Goal: Transaction & Acquisition: Purchase product/service

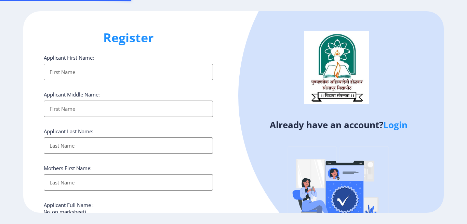
select select
click at [55, 71] on input "Applicant First Name:" at bounding box center [128, 72] width 169 height 16
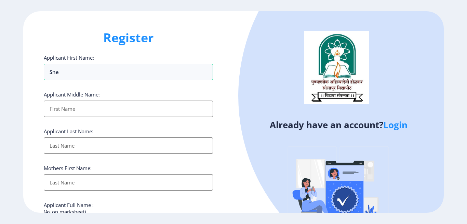
type input "sne"
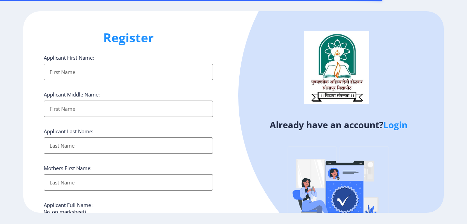
select select
drag, startPoint x: 0, startPoint y: 0, endPoint x: 97, endPoint y: 69, distance: 118.6
click at [97, 69] on input "Applicant First Name:" at bounding box center [128, 72] width 169 height 16
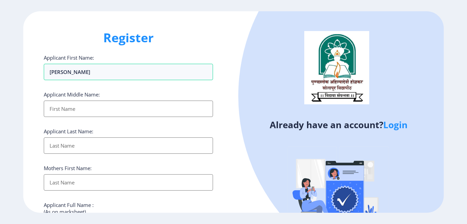
type input "[PERSON_NAME]"
click at [83, 106] on input "Applicant First Name:" at bounding box center [128, 109] width 169 height 16
type input "santosh"
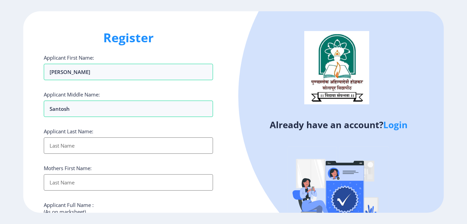
click at [74, 147] on input "Applicant First Name:" at bounding box center [128, 146] width 169 height 16
type input "[PERSON_NAME]"
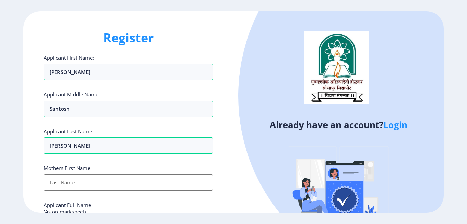
click at [73, 184] on input "Applicant First Name:" at bounding box center [128, 183] width 169 height 16
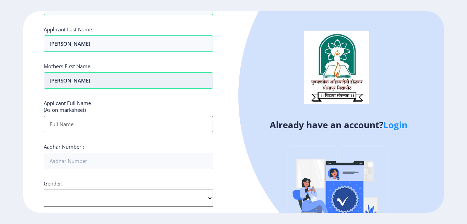
scroll to position [102, 0]
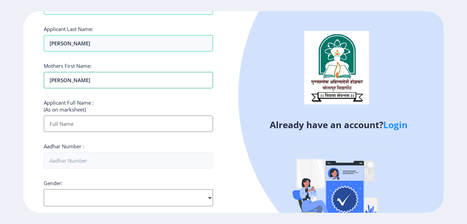
type input "[PERSON_NAME]"
click at [71, 122] on input "Applicant First Name:" at bounding box center [128, 124] width 169 height 16
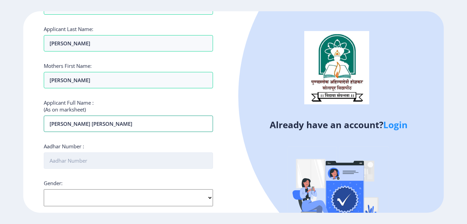
type input "snehal santosh nashte"
click at [68, 156] on input "Aadhar Number :" at bounding box center [128, 161] width 169 height 16
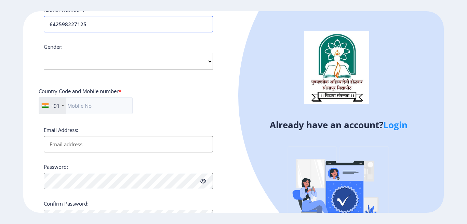
type input "642598227125"
click at [205, 61] on select "Select Gender [DEMOGRAPHIC_DATA] [DEMOGRAPHIC_DATA] Other" at bounding box center [128, 61] width 169 height 17
select select "[DEMOGRAPHIC_DATA]"
click at [44, 53] on select "Select Gender Male Female Other" at bounding box center [128, 61] width 169 height 17
click at [79, 106] on input "text" at bounding box center [86, 105] width 94 height 17
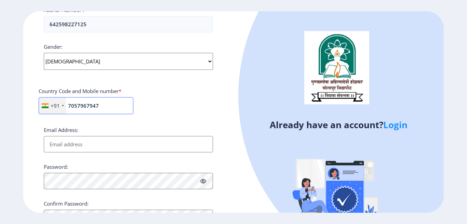
type input "7057967947"
click at [89, 148] on input "Email Address:" at bounding box center [128, 144] width 169 height 16
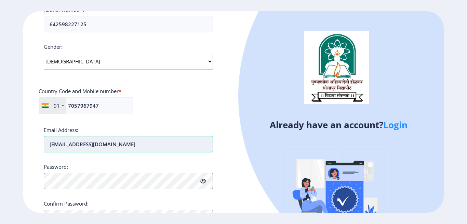
type input "[EMAIL_ADDRESS][DOMAIN_NAME]"
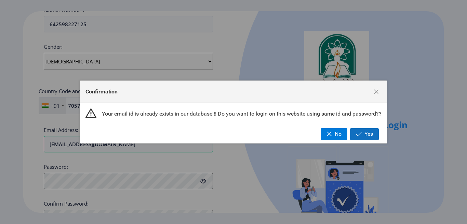
click at [360, 132] on span "button" at bounding box center [359, 134] width 6 height 5
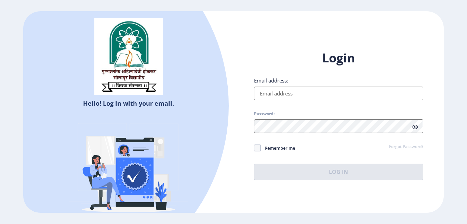
click at [269, 92] on input "Email address:" at bounding box center [338, 94] width 169 height 14
type input "[EMAIL_ADDRESS][DOMAIN_NAME]"
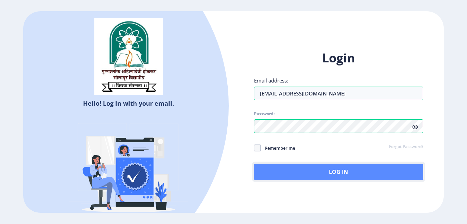
click at [345, 173] on button "Log In" at bounding box center [338, 172] width 169 height 16
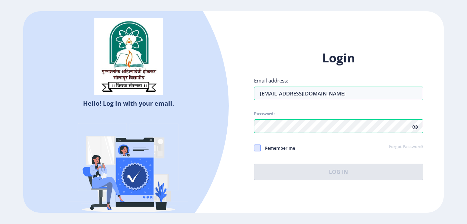
click at [258, 149] on span at bounding box center [257, 148] width 7 height 7
click at [254, 149] on input "Remember me" at bounding box center [254, 148] width 0 height 0
checkbox input "true"
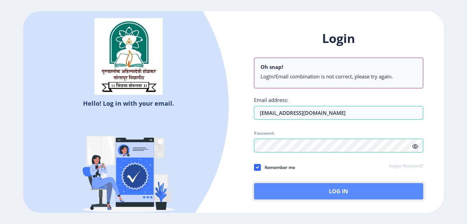
click at [334, 191] on button "Log In" at bounding box center [338, 191] width 169 height 16
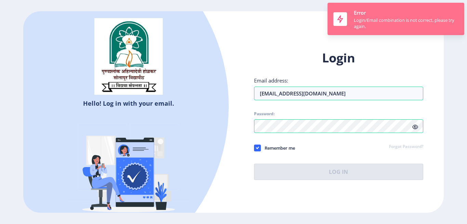
click at [405, 21] on div "Login/Email combination is not correct, please try again." at bounding box center [406, 23] width 105 height 12
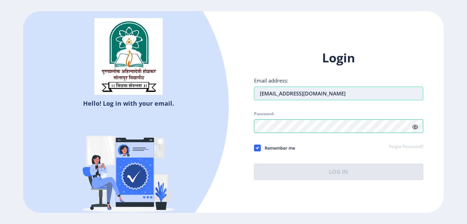
click at [284, 93] on input "[EMAIL_ADDRESS][DOMAIN_NAME]" at bounding box center [338, 94] width 169 height 14
click at [337, 94] on input "[EMAIL_ADDRESS][DOMAIN_NAME]" at bounding box center [338, 94] width 169 height 14
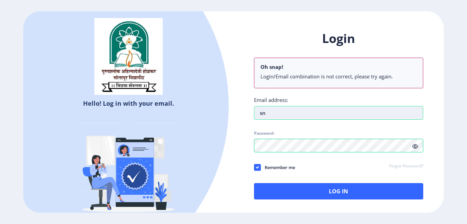
type input "s"
type input "[EMAIL_ADDRESS][DOMAIN_NAME]"
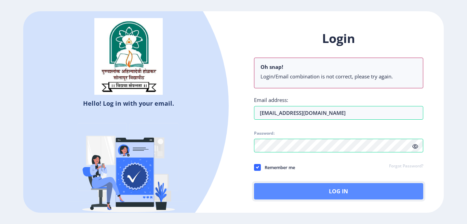
click at [347, 189] on button "Log In" at bounding box center [338, 191] width 169 height 16
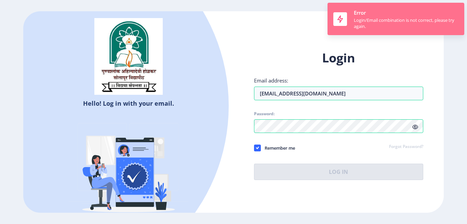
click at [372, 27] on div "Login/Email combination is not correct, please try again." at bounding box center [406, 23] width 105 height 12
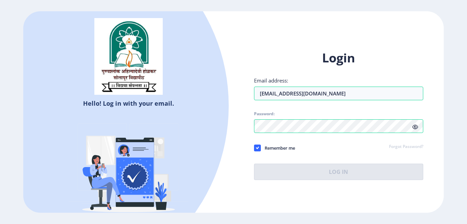
click at [413, 128] on icon at bounding box center [415, 127] width 6 height 5
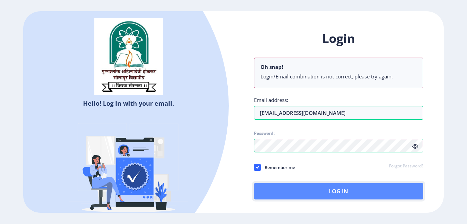
click at [334, 192] on button "Log In" at bounding box center [338, 191] width 169 height 16
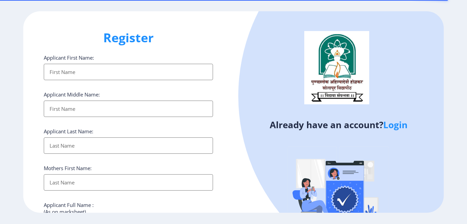
select select
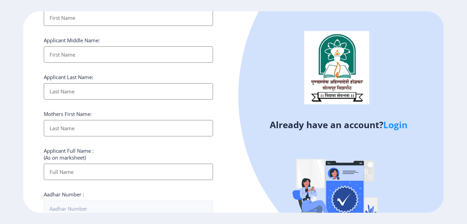
scroll to position [35, 0]
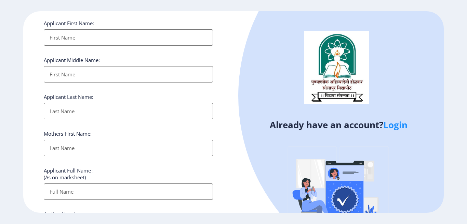
click at [74, 38] on input "Applicant First Name:" at bounding box center [128, 37] width 169 height 16
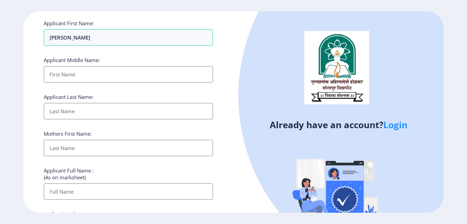
type input "[PERSON_NAME]"
click at [77, 78] on input "Applicant First Name:" at bounding box center [128, 74] width 169 height 16
type input "santosh"
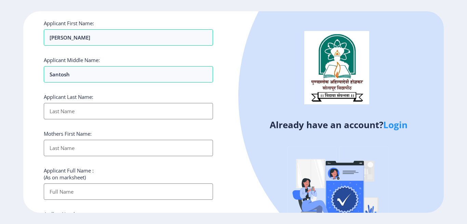
click at [77, 108] on input "Applicant First Name:" at bounding box center [128, 111] width 169 height 16
type input "[PERSON_NAME]"
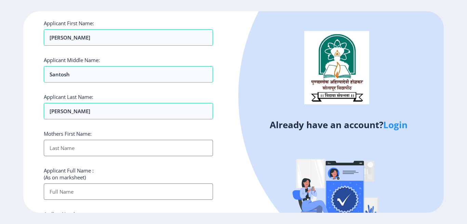
click at [79, 147] on input "Applicant First Name:" at bounding box center [128, 148] width 169 height 16
type input "[PERSON_NAME]"
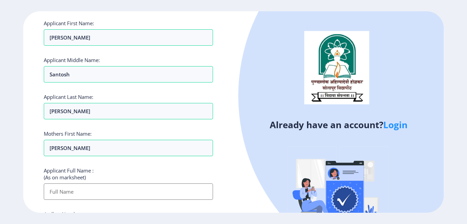
click at [73, 190] on input "Applicant First Name:" at bounding box center [128, 192] width 169 height 16
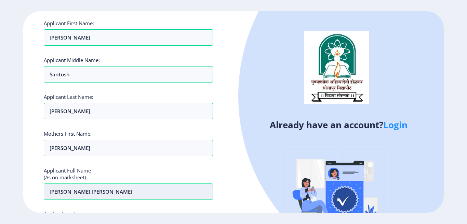
scroll to position [171, 0]
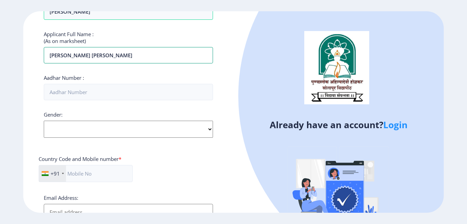
type input "Snehal santosh Nashte"
click at [67, 120] on div "Gender: Select Gender Male Female Other" at bounding box center [128, 124] width 169 height 27
drag, startPoint x: 210, startPoint y: 129, endPoint x: 206, endPoint y: 128, distance: 4.2
click at [210, 129] on select "Select Gender Male Female Other" at bounding box center [128, 129] width 169 height 17
select select "[DEMOGRAPHIC_DATA]"
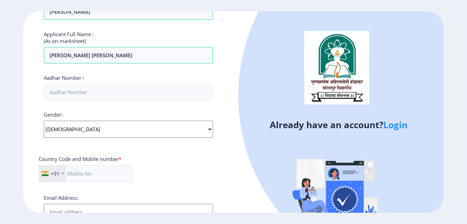
click at [44, 121] on select "Select Gender Male Female Other" at bounding box center [128, 129] width 169 height 17
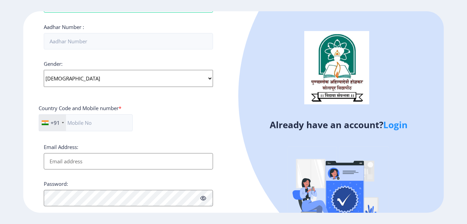
scroll to position [274, 0]
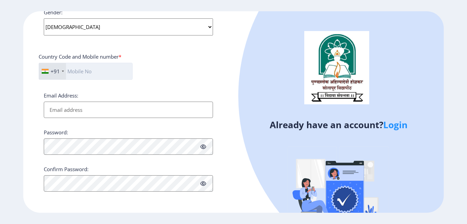
click at [82, 72] on input "text" at bounding box center [86, 71] width 94 height 17
type input "7057967947"
click at [85, 107] on input "Email Address:" at bounding box center [128, 110] width 169 height 16
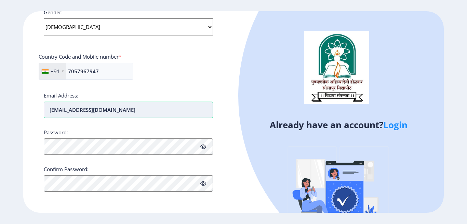
type input "[EMAIL_ADDRESS][DOMAIN_NAME]"
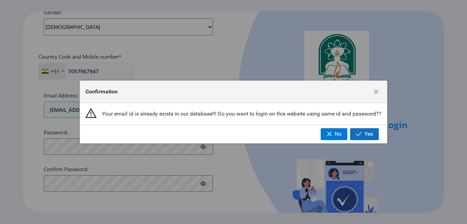
click at [361, 136] on span "button" at bounding box center [359, 134] width 6 height 5
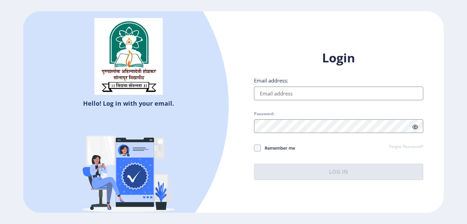
click at [291, 94] on input "Email address:" at bounding box center [338, 94] width 169 height 14
type input "[EMAIL_ADDRESS][DOMAIN_NAME]"
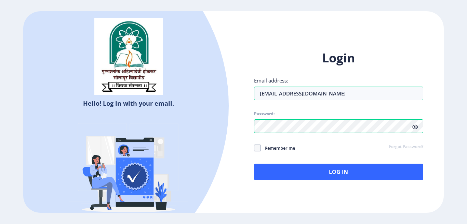
click at [265, 147] on span "Remember me" at bounding box center [278, 148] width 34 height 8
click at [254, 148] on input "Remember me" at bounding box center [254, 148] width 0 height 0
checkbox input "true"
click at [412, 125] on icon at bounding box center [415, 127] width 6 height 5
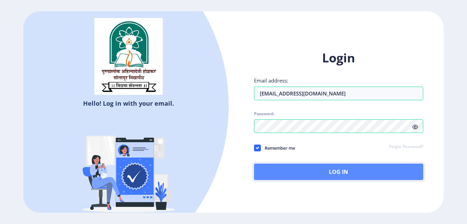
click at [343, 170] on button "Log In" at bounding box center [338, 172] width 169 height 16
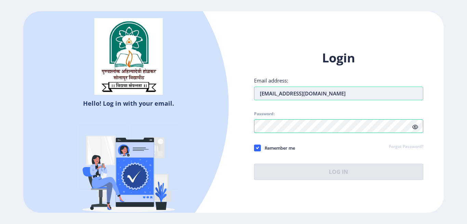
click at [338, 93] on input "snehalnashte2@gmail.com" at bounding box center [338, 94] width 169 height 14
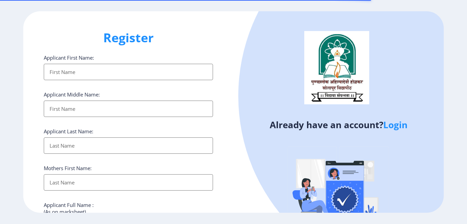
select select
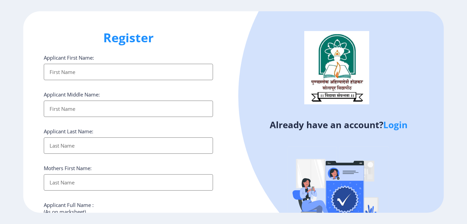
click at [61, 70] on input "Applicant First Name:" at bounding box center [128, 72] width 169 height 16
click at [395, 125] on link "Login" at bounding box center [395, 125] width 24 height 12
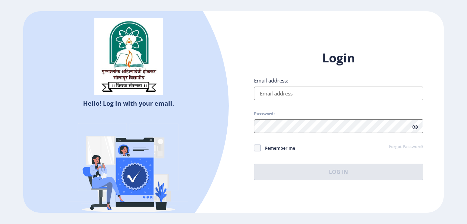
click at [271, 92] on input "Email address:" at bounding box center [338, 94] width 169 height 14
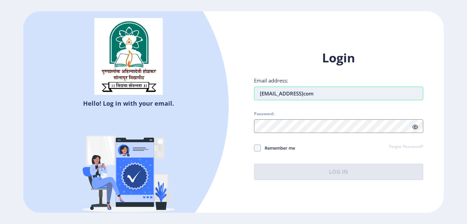
type input "snehalnashte2@gmailcom"
drag, startPoint x: 308, startPoint y: 97, endPoint x: 302, endPoint y: 135, distance: 39.1
click at [302, 135] on div "Login Email address: snehalnashte2@gmailcom Password: Remember me Forgot Passwo…" at bounding box center [338, 115] width 169 height 130
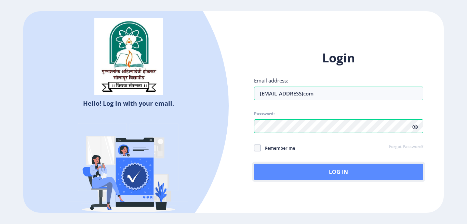
click at [338, 174] on button "Log In" at bounding box center [338, 172] width 169 height 16
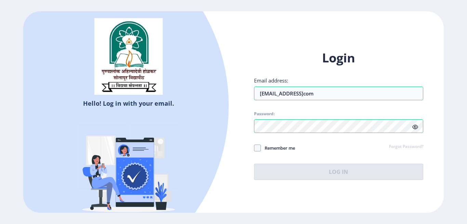
drag, startPoint x: 352, startPoint y: 20, endPoint x: 307, endPoint y: 24, distance: 44.9
click at [307, 24] on div "Hello! Log in with your email. Don't have an account? Register Login Email addr…" at bounding box center [233, 112] width 420 height 202
click at [339, 162] on div "Login Email address: snehalnashte2@gmailcom Password: Remember me Forgot Passwo…" at bounding box center [338, 115] width 169 height 130
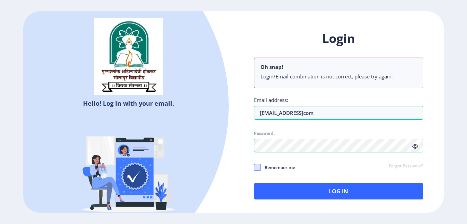
click at [255, 170] on span at bounding box center [257, 167] width 7 height 7
click at [254, 168] on input "Remember me" at bounding box center [254, 168] width 0 height 0
checkbox input "true"
click at [415, 145] on icon at bounding box center [415, 146] width 6 height 5
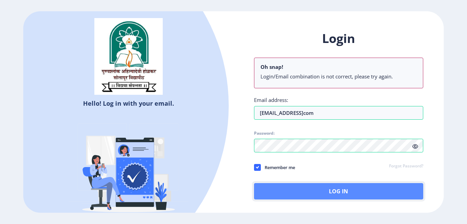
click at [336, 192] on button "Log In" at bounding box center [338, 191] width 169 height 16
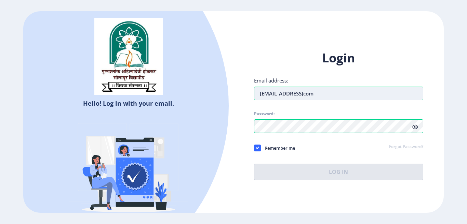
click at [262, 95] on input "snehalnashte2@gmailcom" at bounding box center [338, 94] width 169 height 14
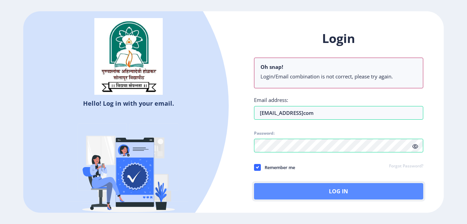
click at [340, 192] on button "Log In" at bounding box center [338, 191] width 169 height 16
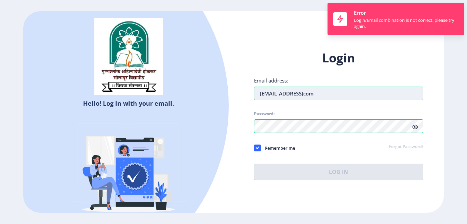
click at [332, 91] on input "Snehalnashte2@gmailcom" at bounding box center [338, 94] width 169 height 14
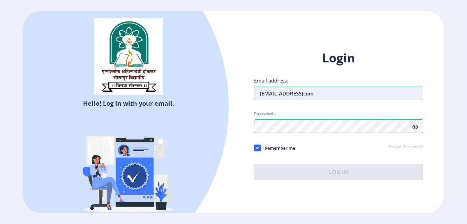
click at [314, 93] on input "Snehalnashte2@gmailcom" at bounding box center [338, 94] width 169 height 14
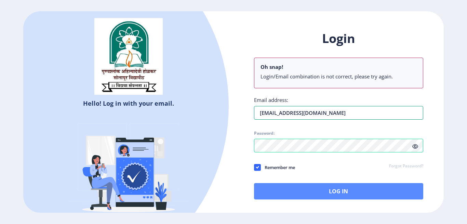
type input "[EMAIL_ADDRESS][DOMAIN_NAME]"
click at [331, 191] on button "Log In" at bounding box center [338, 191] width 169 height 16
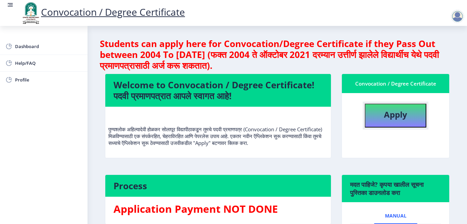
click at [393, 115] on b "Apply" at bounding box center [395, 114] width 23 height 11
select select
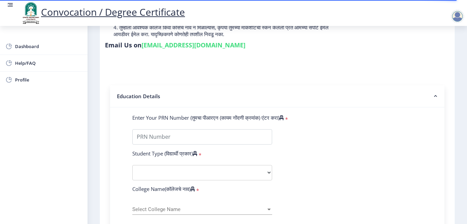
scroll to position [137, 0]
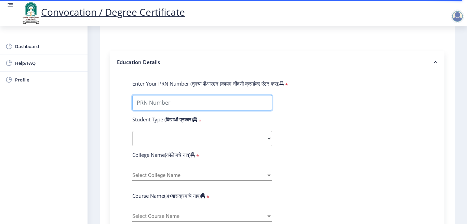
click at [184, 104] on input "Enter Your PRN Number (तुमचा पीआरएन (कायम नोंदणी क्रमांक) एंटर करा)" at bounding box center [202, 102] width 140 height 15
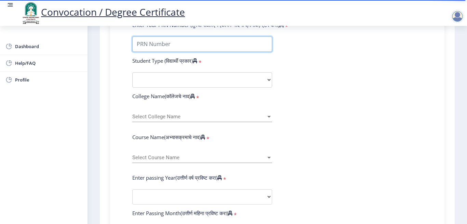
scroll to position [205, 0]
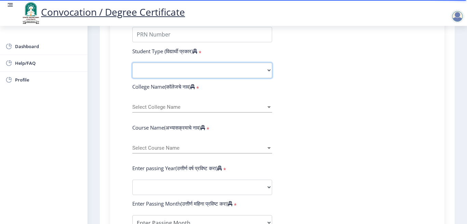
click at [267, 71] on select "Select Student Type Regular External" at bounding box center [202, 70] width 140 height 15
select select "Regular"
click at [132, 63] on select "Select Student Type Regular External" at bounding box center [202, 70] width 140 height 15
click at [266, 108] on div at bounding box center [269, 108] width 6 height 6
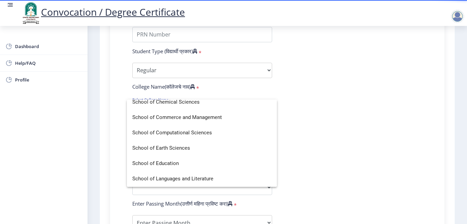
scroll to position [1537, 0]
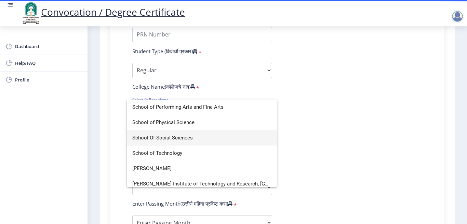
click at [169, 139] on span "School Of Social Sciences" at bounding box center [201, 137] width 139 height 15
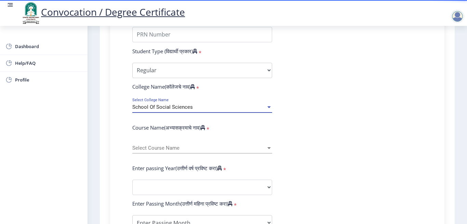
click at [270, 149] on div at bounding box center [269, 149] width 6 height 6
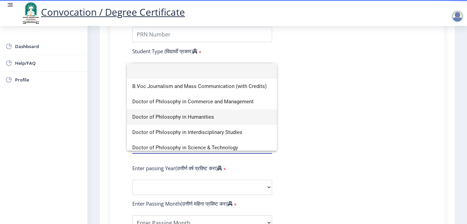
click at [155, 115] on span "Doctor of Philosophy in Humanities" at bounding box center [201, 117] width 139 height 15
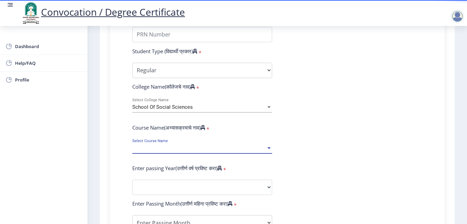
select select "January"
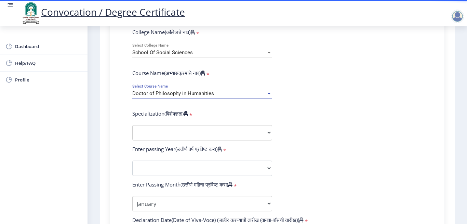
scroll to position [273, 0]
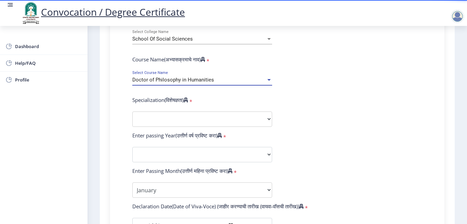
click at [267, 80] on div at bounding box center [268, 80] width 3 height 2
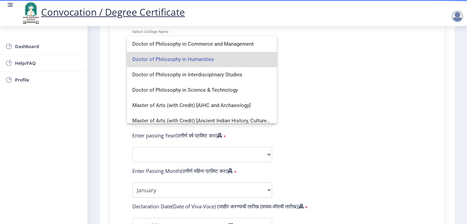
scroll to position [0, 0]
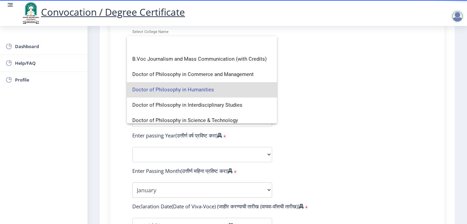
click at [325, 72] on div at bounding box center [233, 112] width 467 height 224
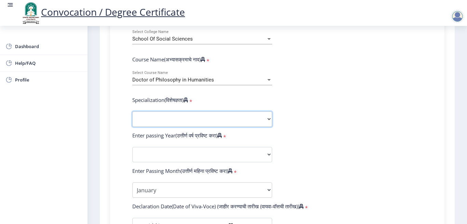
click at [146, 115] on select "Specialization AIHC&A Economics English Hindi History Kannada Law Marathi Polit…" at bounding box center [202, 119] width 140 height 15
select select "Rural Development"
click at [132, 112] on select "Specialization AIHC&A Economics English Hindi History Kannada Law Marathi Polit…" at bounding box center [202, 119] width 140 height 15
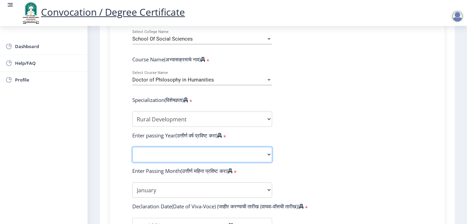
click at [267, 155] on select "2025 2024 2023 2022 2021 2020 2019 2018 2017 2016 2015 2014 2013 2012 2011 2010…" at bounding box center [202, 154] width 140 height 15
select select "2025"
click at [132, 147] on select "2025 2024 2023 2022 2021 2020 2019 2018 2017 2016 2015 2014 2013 2012 2011 2010…" at bounding box center [202, 154] width 140 height 15
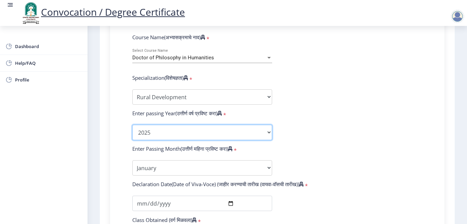
scroll to position [307, 0]
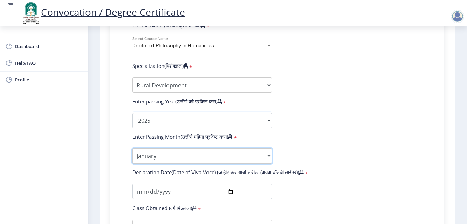
click at [266, 156] on select "Enter Passing Month January February March April May June July August September…" at bounding box center [202, 156] width 140 height 15
click at [132, 149] on select "Enter Passing Month January February March April May June July August September…" at bounding box center [202, 156] width 140 height 15
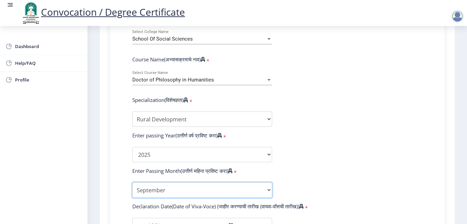
click at [266, 190] on select "Enter Passing Month January February March April May June July August September…" at bounding box center [202, 190] width 140 height 15
select select "August"
click at [132, 183] on select "Enter Passing Month January February March April May June July August September…" at bounding box center [202, 190] width 140 height 15
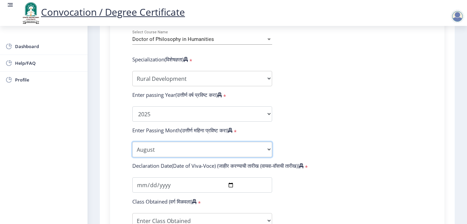
scroll to position [376, 0]
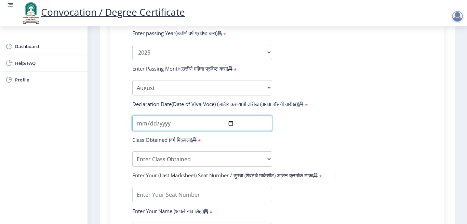
click at [229, 123] on input "date" at bounding box center [202, 123] width 140 height 15
type input "2025-08-30"
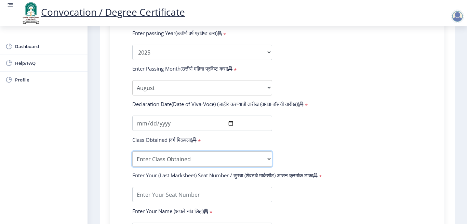
click at [268, 160] on select "Enter Class Obtained FIRST CLASS WITH DISTINCTION FIRST CLASS HIGHER SECOND CLA…" at bounding box center [202, 159] width 140 height 15
click at [118, 110] on div "Enter Your PRN Number (तुमचा पीआरएन (कायम नोंदणी क्रमांक) एंटर करा) * Student T…" at bounding box center [277, 57] width 320 height 433
click at [266, 159] on select "Enter Class Obtained FIRST CLASS WITH DISTINCTION FIRST CLASS HIGHER SECOND CLA…" at bounding box center [202, 159] width 140 height 15
click at [190, 157] on select "Enter Class Obtained FIRST CLASS WITH DISTINCTION FIRST CLASS HIGHER SECOND CLA…" at bounding box center [202, 159] width 140 height 15
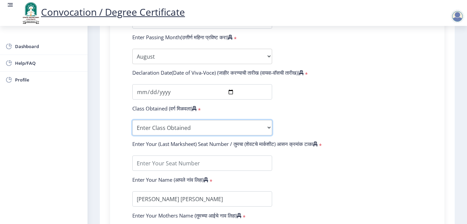
scroll to position [444, 0]
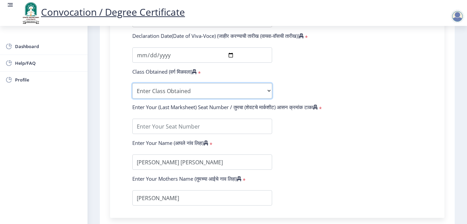
click at [166, 88] on select "Enter Class Obtained FIRST CLASS WITH DISTINCTION FIRST CLASS HIGHER SECOND CLA…" at bounding box center [202, 90] width 140 height 15
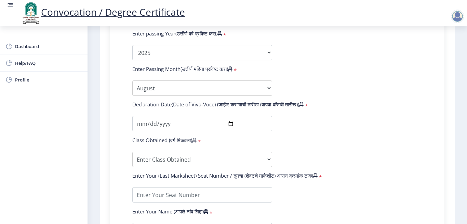
scroll to position [376, 0]
click at [266, 159] on select "Enter Class Obtained FIRST CLASS WITH DISTINCTION FIRST CLASS HIGHER SECOND CLA…" at bounding box center [202, 159] width 140 height 15
select select "Grade A+"
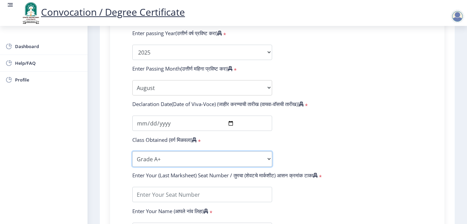
click at [132, 152] on select "Enter Class Obtained FIRST CLASS WITH DISTINCTION FIRST CLASS HIGHER SECOND CLA…" at bounding box center [202, 159] width 140 height 15
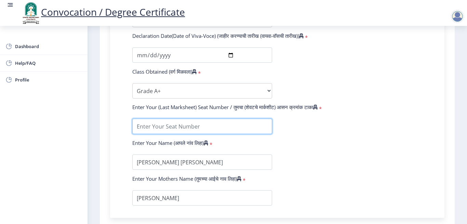
click at [166, 127] on input "textarea" at bounding box center [202, 126] width 140 height 15
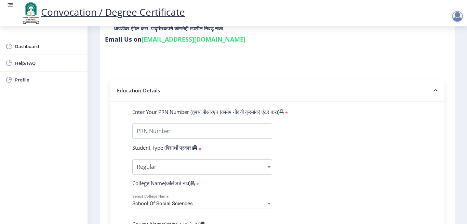
scroll to position [69, 0]
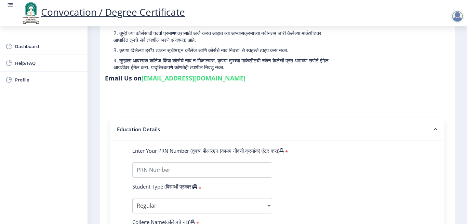
type input "2022031202"
click at [200, 170] on input "Enter Your PRN Number (तुमचा पीआरएन (कायम नोंदणी क्रमांक) एंटर करा)" at bounding box center [202, 170] width 140 height 15
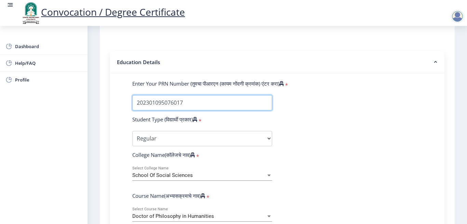
scroll to position [205, 0]
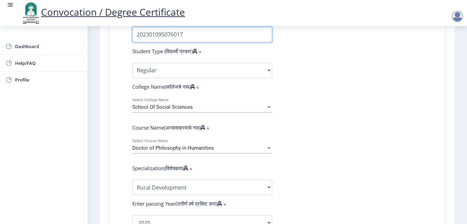
type input "202301095076017"
click at [269, 150] on div at bounding box center [269, 149] width 6 height 6
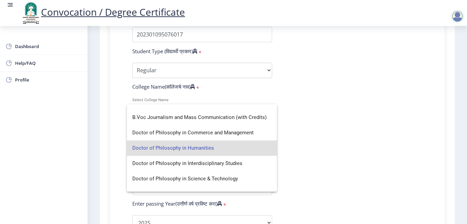
scroll to position [0, 0]
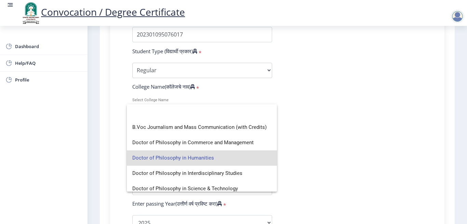
click at [182, 160] on span "Doctor of Philosophy in Humanities" at bounding box center [201, 158] width 139 height 15
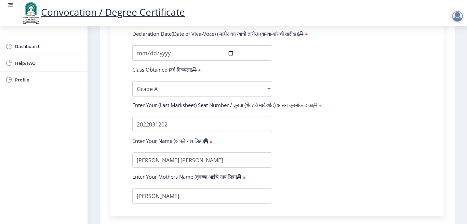
scroll to position [410, 0]
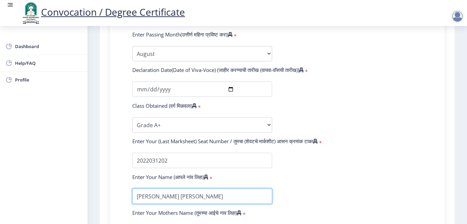
click at [135, 196] on input "textarea" at bounding box center [202, 196] width 140 height 15
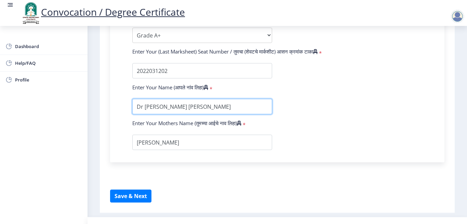
scroll to position [512, 0]
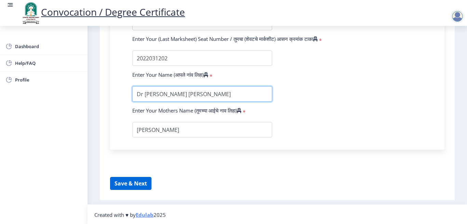
type input "Dr Snehal Santosh Nashte"
click at [126, 184] on button "Save & Next" at bounding box center [130, 183] width 41 height 13
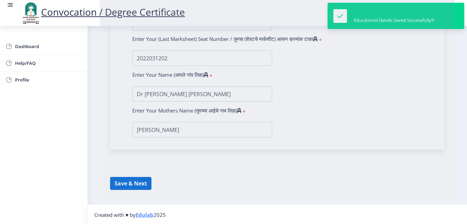
select select
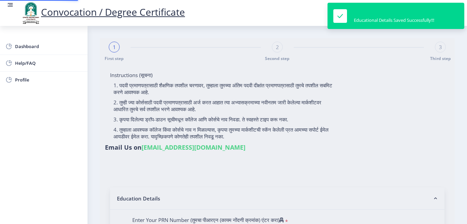
type input "202301095076017"
select select "Regular"
select select "2025"
select select "Grade A+"
type input "2022031202"
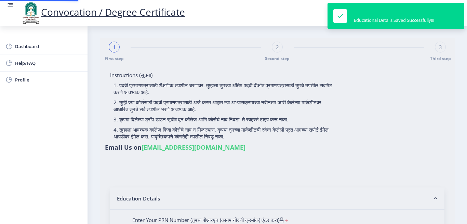
type input "Dr Snehal Santosh Nashte"
select select "August"
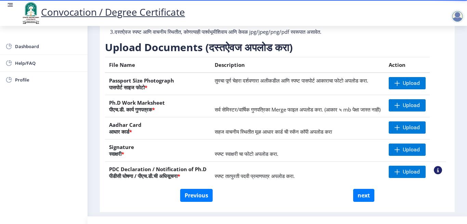
scroll to position [59, 0]
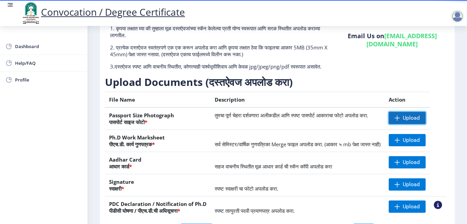
click at [412, 122] on span "Upload" at bounding box center [410, 118] width 17 height 7
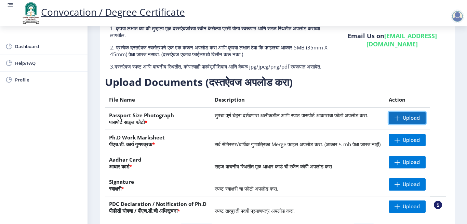
click at [416, 122] on span "Upload" at bounding box center [410, 118] width 17 height 7
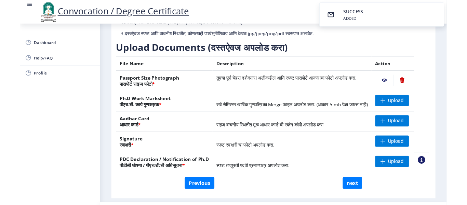
scroll to position [93, 0]
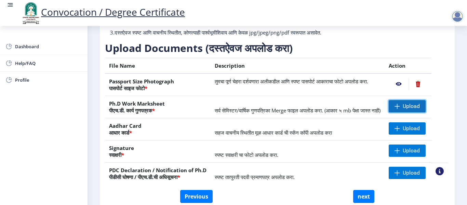
click at [410, 110] on span "Upload" at bounding box center [410, 106] width 17 height 7
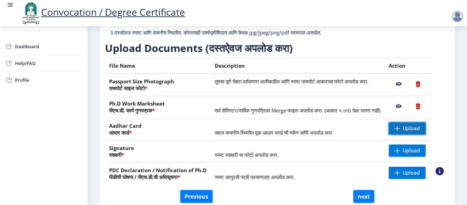
click at [413, 132] on span "Upload" at bounding box center [410, 128] width 17 height 7
click at [412, 132] on span "Upload" at bounding box center [410, 128] width 17 height 7
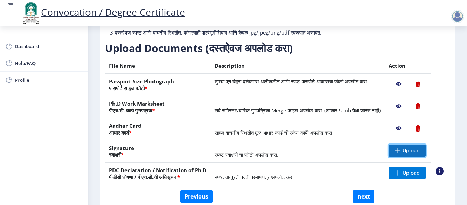
click at [407, 154] on span "Upload" at bounding box center [410, 150] width 17 height 7
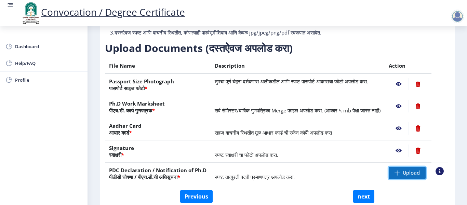
click at [408, 176] on span "Upload" at bounding box center [410, 172] width 17 height 7
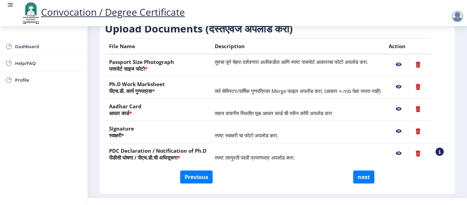
scroll to position [147, 0]
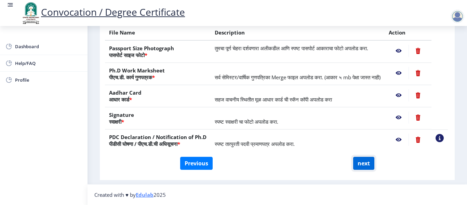
click at [363, 164] on button "next" at bounding box center [363, 163] width 21 height 13
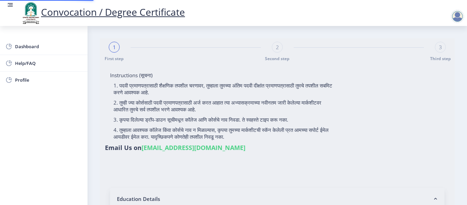
select select
type input "Snehal Santosh Nashte"
type input "Anita"
type input "202301095076017"
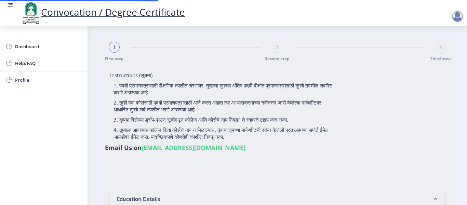
select select "Regular"
select select "2025"
select select "Grade A+"
type input "2022031202"
type input "Dr Snehal Santosh Nashte"
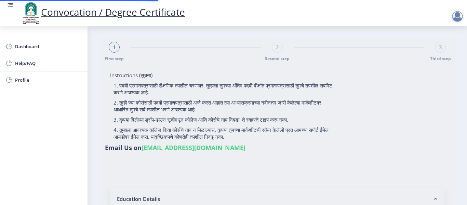
select select "August"
select select "Rural Development"
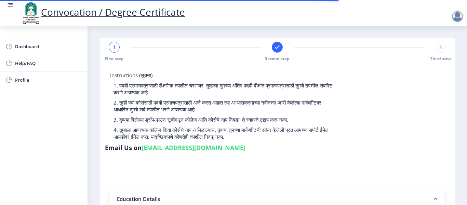
select select
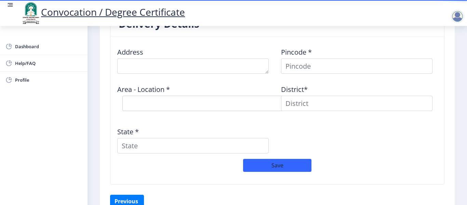
scroll to position [529, 0]
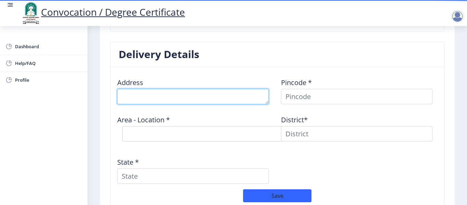
click at [148, 95] on textarea at bounding box center [192, 96] width 151 height 15
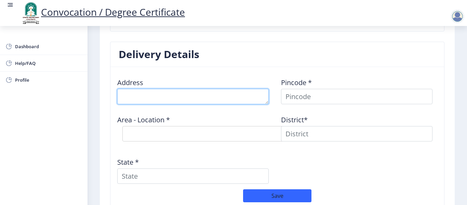
click at [133, 95] on textarea at bounding box center [192, 96] width 151 height 15
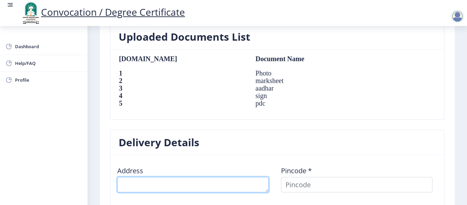
scroll to position [495, 0]
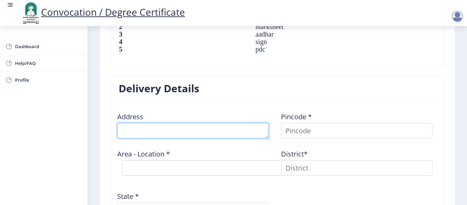
click at [127, 129] on textarea at bounding box center [192, 130] width 151 height 15
type textarea "school of Social Sciences"
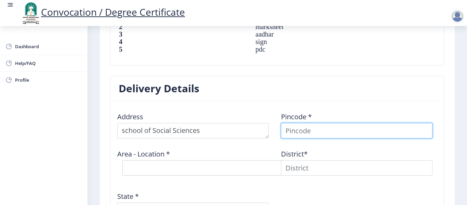
click at [299, 133] on input at bounding box center [356, 130] width 151 height 15
type input "413255"
select select
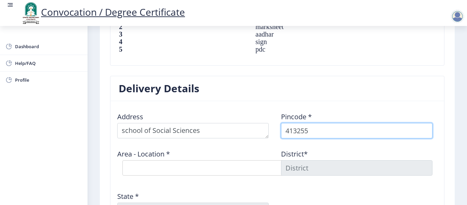
type input "413255"
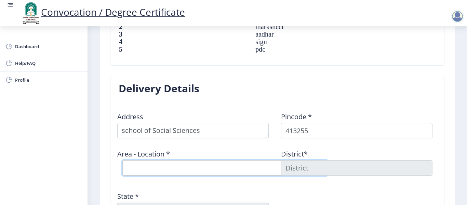
click at [172, 165] on select "Select Area Location Bale B.O Hiraj B.O Kegaon B.O Kondi B.O Midc Chincholi S.O…" at bounding box center [224, 167] width 205 height 15
select select "7: Object"
click at [122, 160] on select "Select Area Location Bale B.O Hiraj B.O Kegaon B.O Kondi B.O Midc Chincholi S.O…" at bounding box center [224, 167] width 205 height 15
type input "SOLAPUR"
type input "Maharashtra"
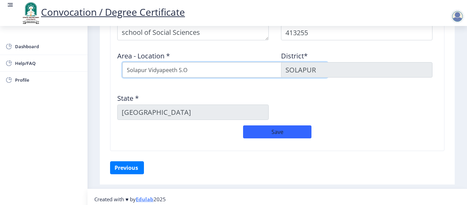
scroll to position [598, 0]
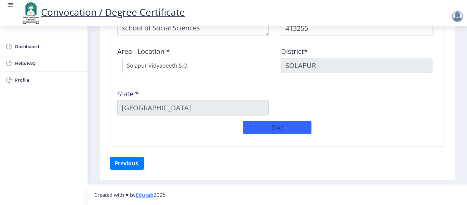
click at [154, 109] on input "Maharashtra" at bounding box center [192, 107] width 151 height 15
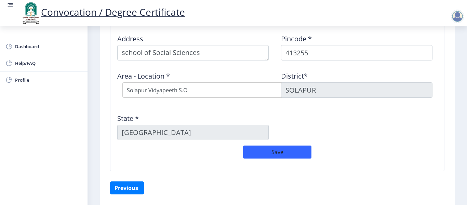
scroll to position [581, 0]
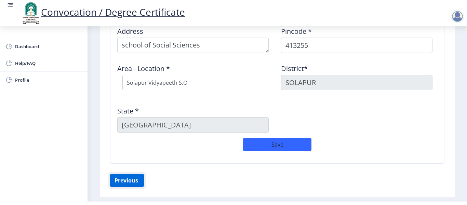
click at [121, 178] on button "Previous ‍" at bounding box center [127, 180] width 34 height 13
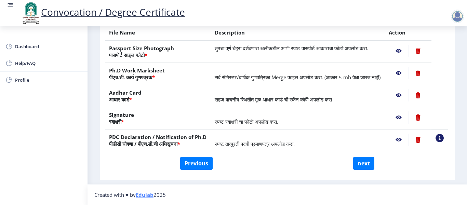
scroll to position [147, 0]
click at [186, 165] on button "Previous" at bounding box center [196, 163] width 32 height 13
select select "Regular"
select select "Rural Development"
select select "August"
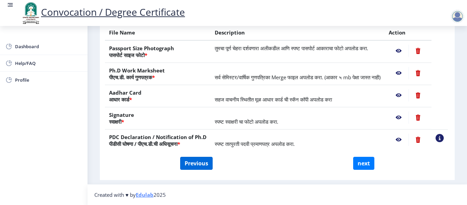
select select "Grade A+"
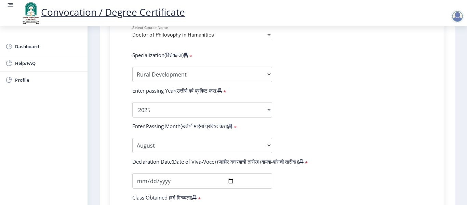
scroll to position [352, 0]
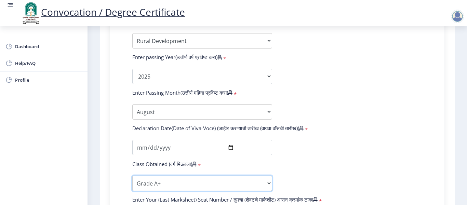
click at [268, 184] on select "Enter Class Obtained FIRST CLASS WITH DISTINCTION FIRST CLASS HIGHER SECOND CLA…" at bounding box center [202, 183] width 140 height 15
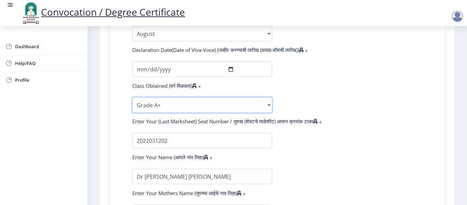
scroll to position [454, 0]
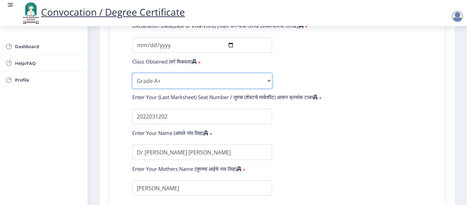
click at [268, 81] on select "Enter Class Obtained FIRST CLASS WITH DISTINCTION FIRST CLASS HIGHER SECOND CLA…" at bounding box center [202, 80] width 140 height 15
click at [159, 81] on select "Enter Class Obtained FIRST CLASS WITH DISTINCTION FIRST CLASS HIGHER SECOND CLA…" at bounding box center [202, 80] width 140 height 15
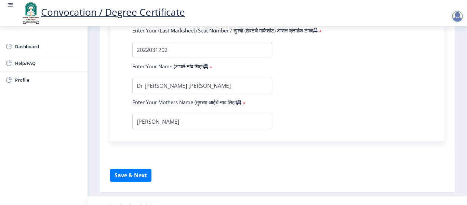
scroll to position [533, 0]
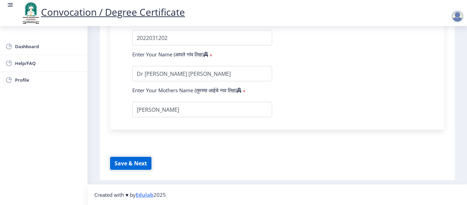
click at [129, 164] on button "Save & Next" at bounding box center [130, 163] width 41 height 13
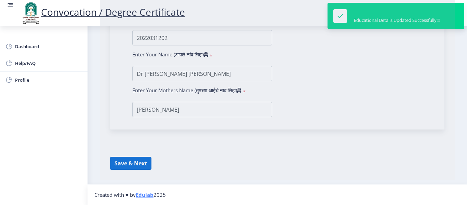
select select
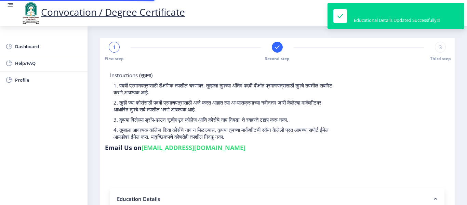
type input "202301095076017"
select select "Regular"
select select "2025"
select select "August"
select select "Grade A+"
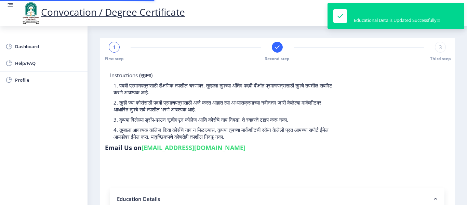
type input "2022031202"
type input "Dr Snehal Santosh Nashte"
select select
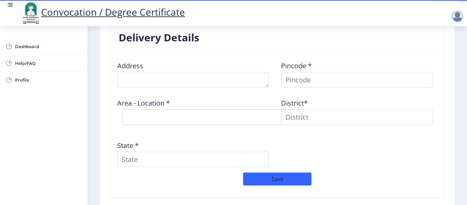
scroll to position [547, 0]
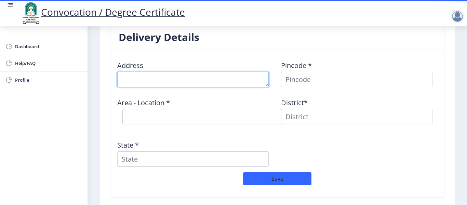
click at [149, 79] on textarea at bounding box center [192, 79] width 151 height 15
click at [133, 81] on textarea at bounding box center [192, 79] width 151 height 15
click at [212, 81] on textarea at bounding box center [192, 79] width 151 height 15
click at [122, 79] on textarea at bounding box center [192, 79] width 151 height 15
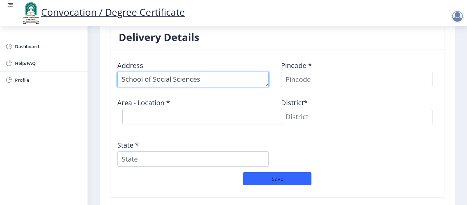
click at [214, 81] on textarea at bounding box center [192, 79] width 151 height 15
type textarea "School of Social Sciences, PAH. Solapur University, Solapur."
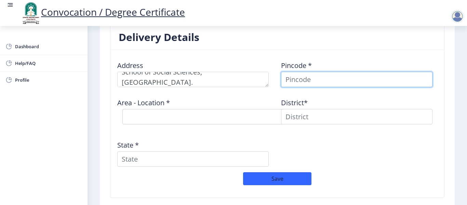
click at [321, 78] on input at bounding box center [356, 79] width 151 height 15
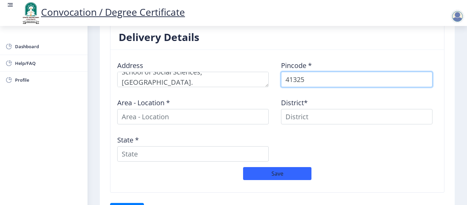
type input "413255"
select select
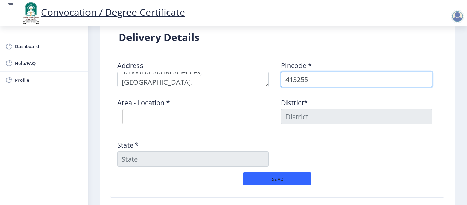
type input "413255"
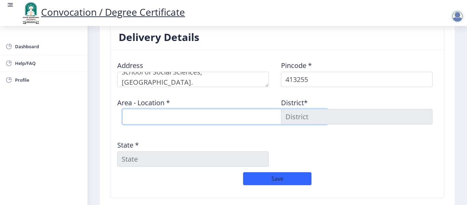
click at [153, 109] on select "Select Area Location Bale B.O Hiraj B.O Kegaon B.O Kondi B.O Midc Chincholi S.O…" at bounding box center [224, 116] width 205 height 15
select select "7: Object"
click at [122, 109] on select "Select Area Location Bale B.O Hiraj B.O Kegaon B.O Kondi B.O Midc Chincholi S.O…" at bounding box center [224, 116] width 205 height 15
type input "SOLAPUR"
type input "Maharashtra"
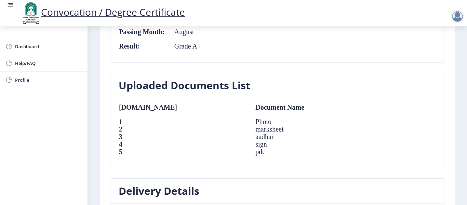
scroll to position [564, 0]
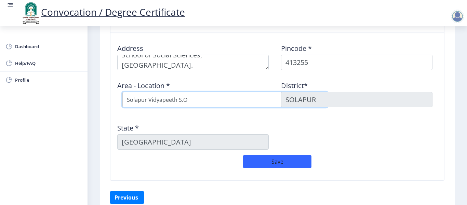
click at [272, 102] on select "Select Area Location Bale B.O Hiraj B.O Kegaon B.O Kondi B.O Midc Chincholi S.O…" at bounding box center [224, 99] width 205 height 15
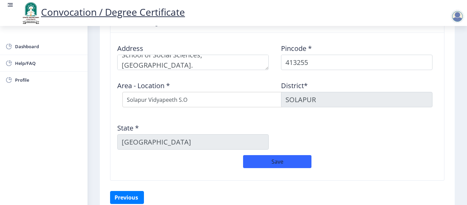
click at [206, 183] on div "Delivery Details Address Pincode * 413255 Area - Location * Select Area Locatio…" at bounding box center [277, 99] width 344 height 183
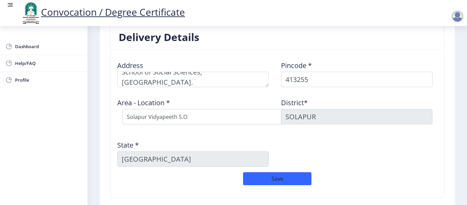
scroll to position [598, 0]
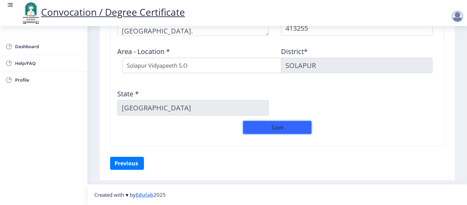
click at [277, 127] on button "Save" at bounding box center [277, 127] width 68 height 13
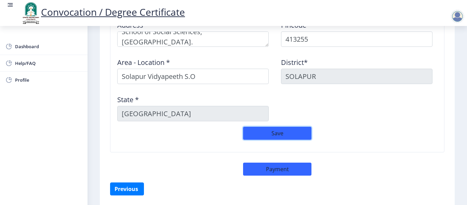
scroll to position [612, 0]
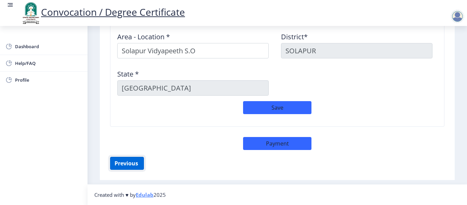
click at [127, 162] on button "Previous ‍" at bounding box center [127, 163] width 34 height 13
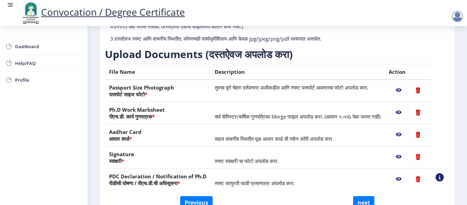
scroll to position [113, 0]
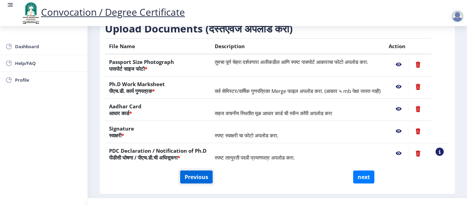
click at [187, 183] on button "Previous" at bounding box center [196, 176] width 32 height 13
select select "Regular"
select select "Rural Development"
select select "August"
select select "Grade A+"
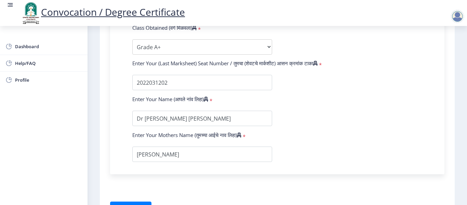
scroll to position [488, 0]
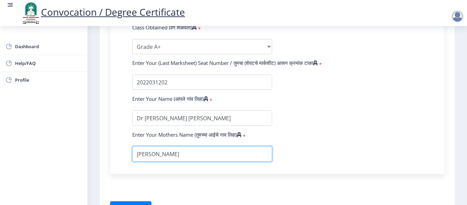
click at [171, 153] on input "textarea" at bounding box center [202, 153] width 140 height 15
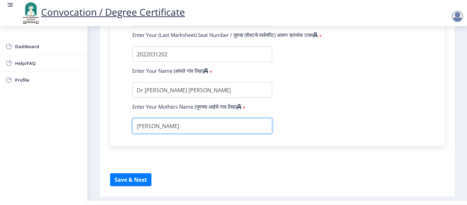
scroll to position [533, 0]
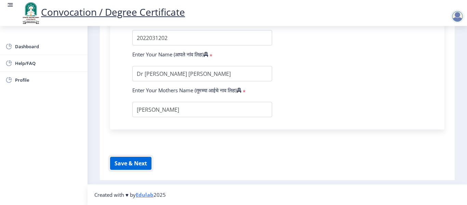
click at [136, 162] on button "Save & Next" at bounding box center [130, 163] width 41 height 13
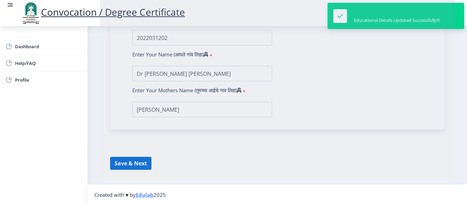
select select
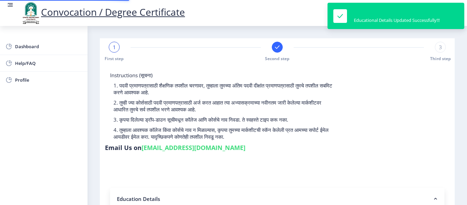
type input "202301095076017"
select select "Regular"
select select "2025"
select select "Grade A+"
type input "2022031202"
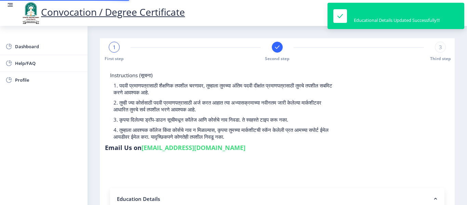
type input "Dr Snehal Santosh Nashte"
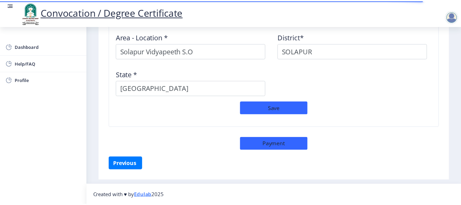
scroll to position [612, 0]
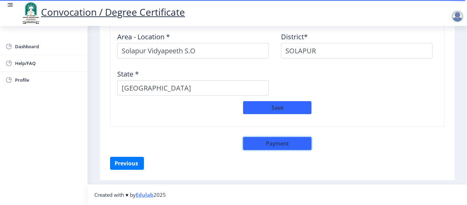
click at [273, 144] on button "Payment" at bounding box center [277, 143] width 68 height 13
select select "sealed"
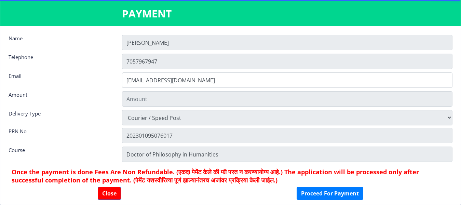
type input "1885"
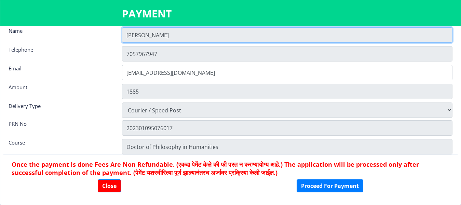
scroll to position [10, 0]
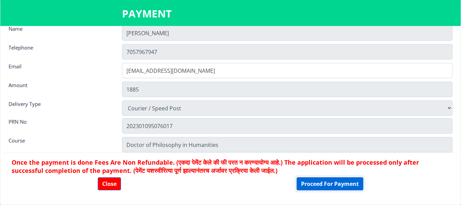
click at [322, 184] on button "Proceed For Payment" at bounding box center [330, 183] width 67 height 13
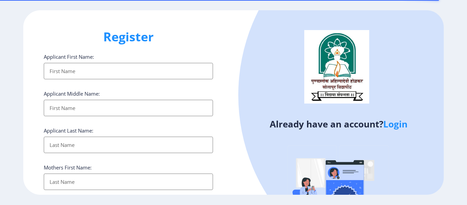
click at [396, 126] on link "Login" at bounding box center [395, 124] width 24 height 12
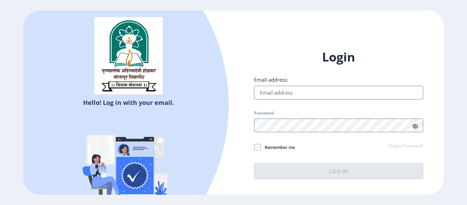
type input "[EMAIL_ADDRESS][DOMAIN_NAME]"
click at [307, 90] on input "[EMAIL_ADDRESS][DOMAIN_NAME]" at bounding box center [338, 93] width 169 height 14
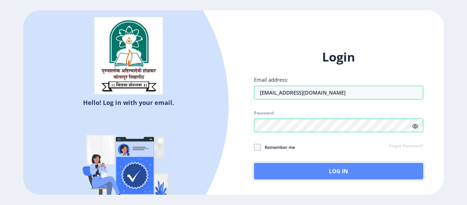
click at [330, 166] on button "Log In" at bounding box center [338, 171] width 169 height 16
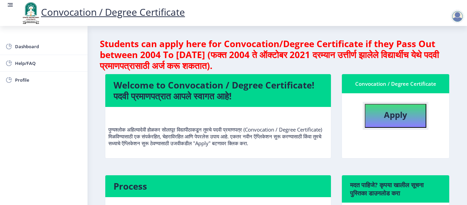
click at [389, 110] on b "Apply" at bounding box center [395, 114] width 23 height 11
select select
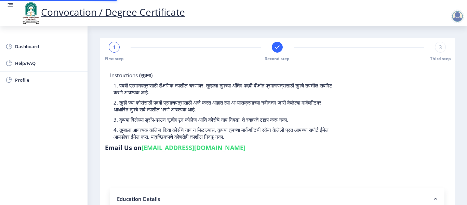
type input "202301095076017"
select select "Regular"
select select "2025"
select select "Grade A+"
type input "2022031202"
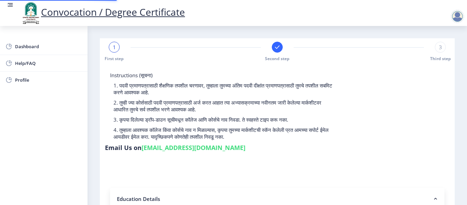
type input "Dr Snehal Santosh Nashte"
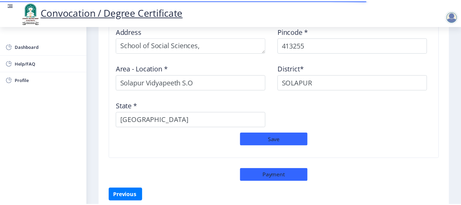
scroll to position [612, 0]
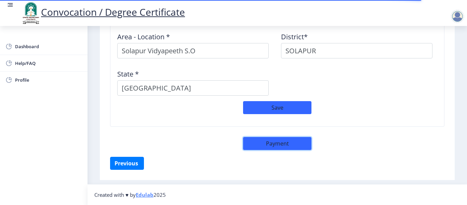
click at [281, 143] on button "Payment" at bounding box center [277, 143] width 68 height 13
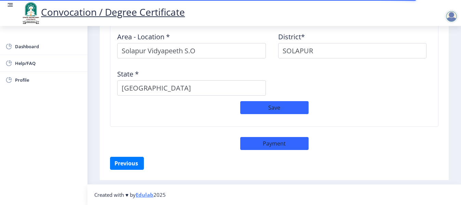
select select "sealed"
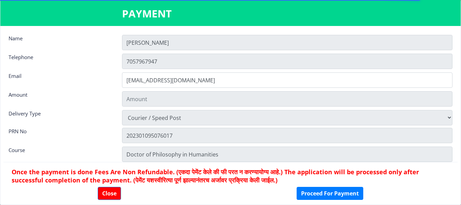
type input "1885"
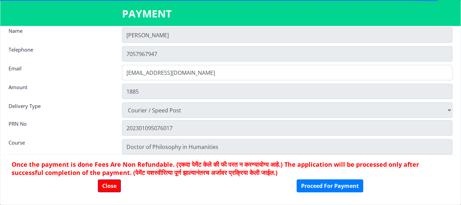
scroll to position [10, 0]
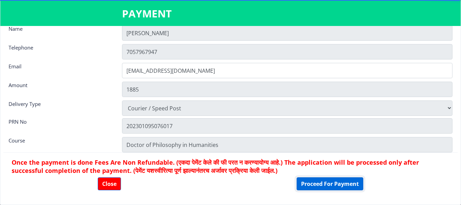
click at [331, 183] on button "Proceed For Payment" at bounding box center [330, 183] width 67 height 13
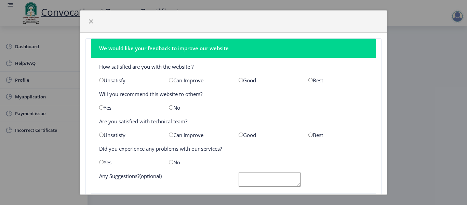
click at [239, 80] on input "radio" at bounding box center [240, 80] width 4 height 4
radio input "true"
click at [101, 107] on input "radio" at bounding box center [101, 107] width 4 height 4
radio input "true"
click at [238, 135] on input "radio" at bounding box center [240, 135] width 4 height 4
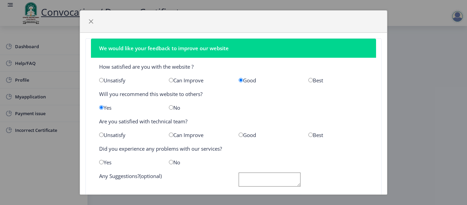
radio input "true"
click at [101, 162] on input "radio" at bounding box center [101, 162] width 4 height 4
radio input "true"
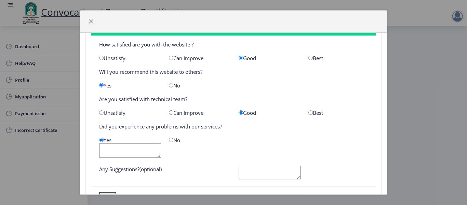
scroll to position [34, 0]
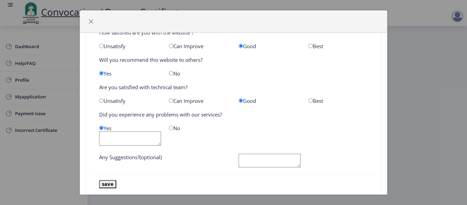
click at [114, 138] on textarea at bounding box center [130, 139] width 62 height 14
type textarea "related to payment"
click at [109, 182] on button "save" at bounding box center [107, 184] width 17 height 8
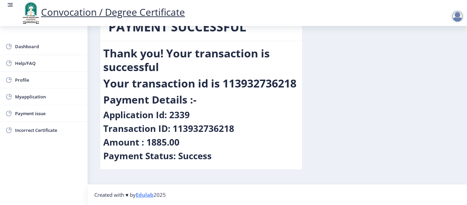
scroll to position [0, 0]
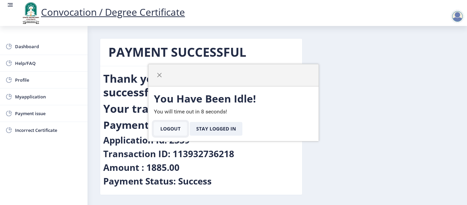
click at [167, 132] on button "Logout" at bounding box center [170, 129] width 33 height 14
click at [174, 129] on button "Logout" at bounding box center [170, 129] width 33 height 14
click at [173, 130] on button "Logout" at bounding box center [170, 129] width 33 height 14
